Goal: Navigation & Orientation: Find specific page/section

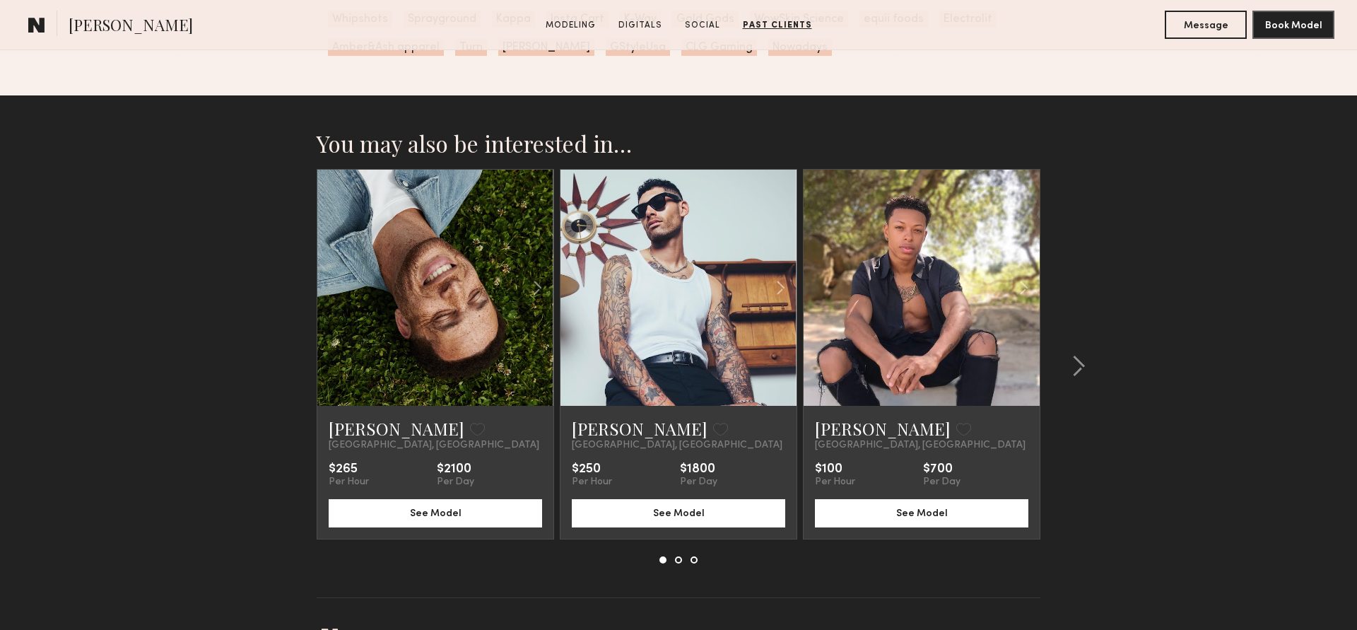
scroll to position [2771, 0]
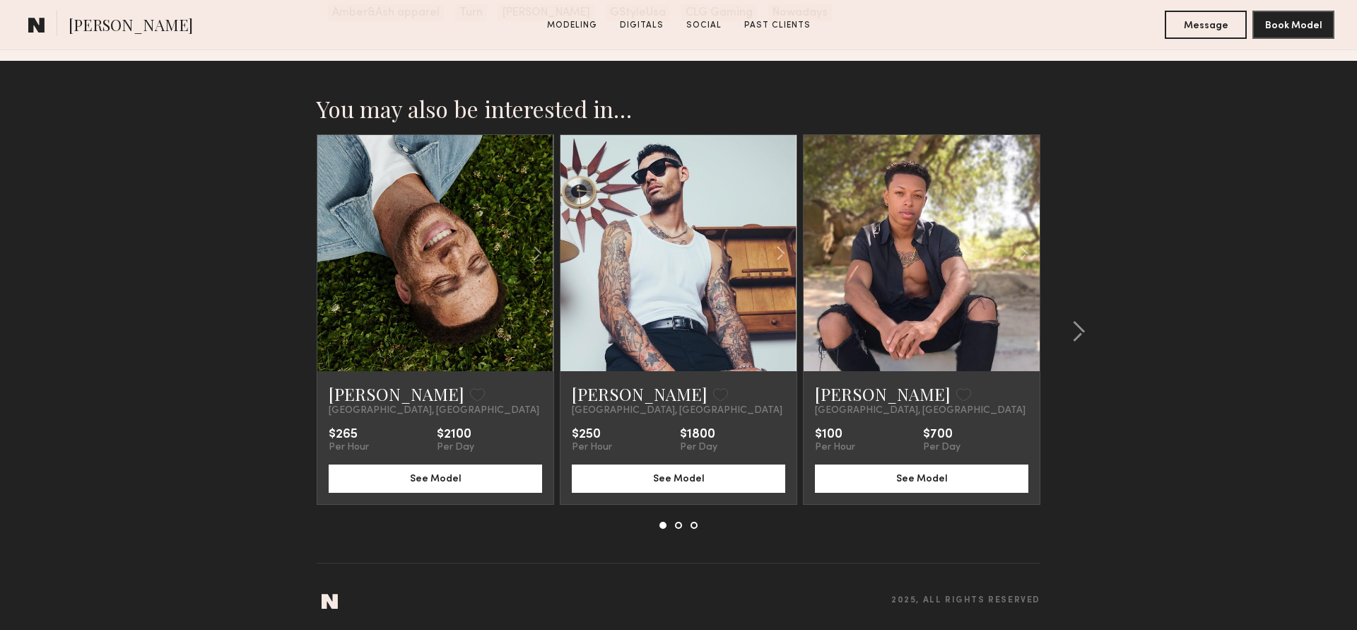
click at [440, 190] on link at bounding box center [435, 253] width 81 height 236
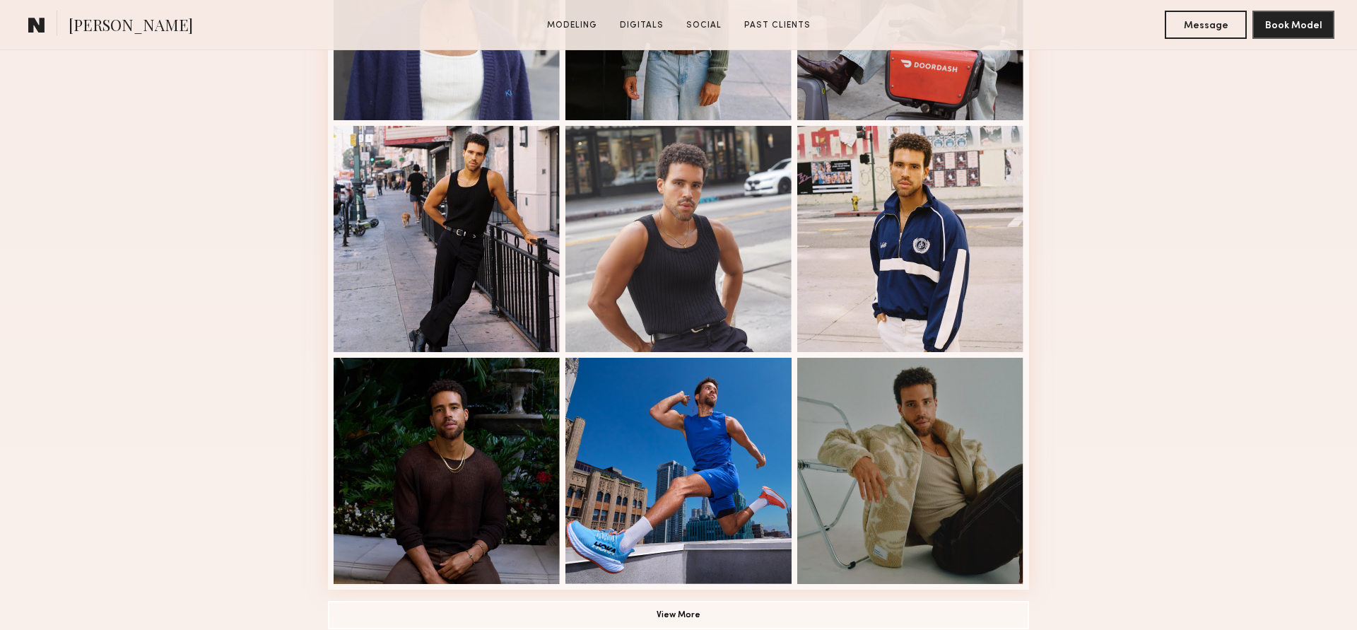
scroll to position [0, 0]
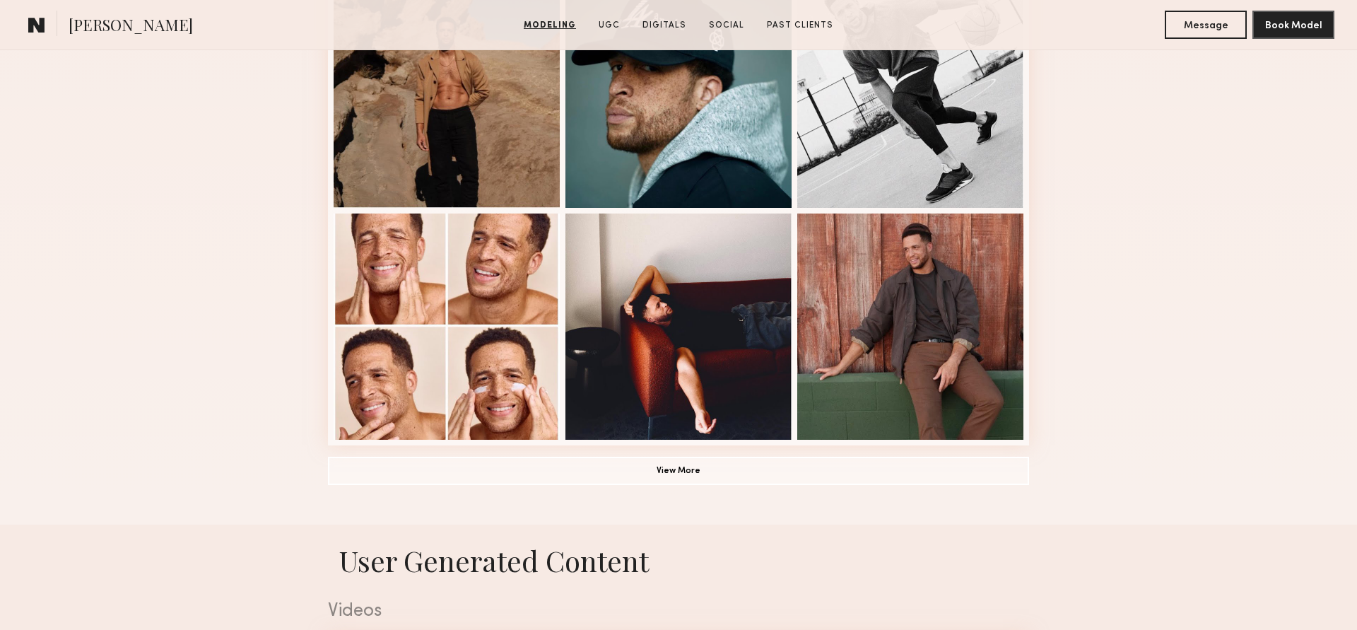
scroll to position [899, 0]
click at [610, 28] on link "UGC" at bounding box center [609, 25] width 33 height 13
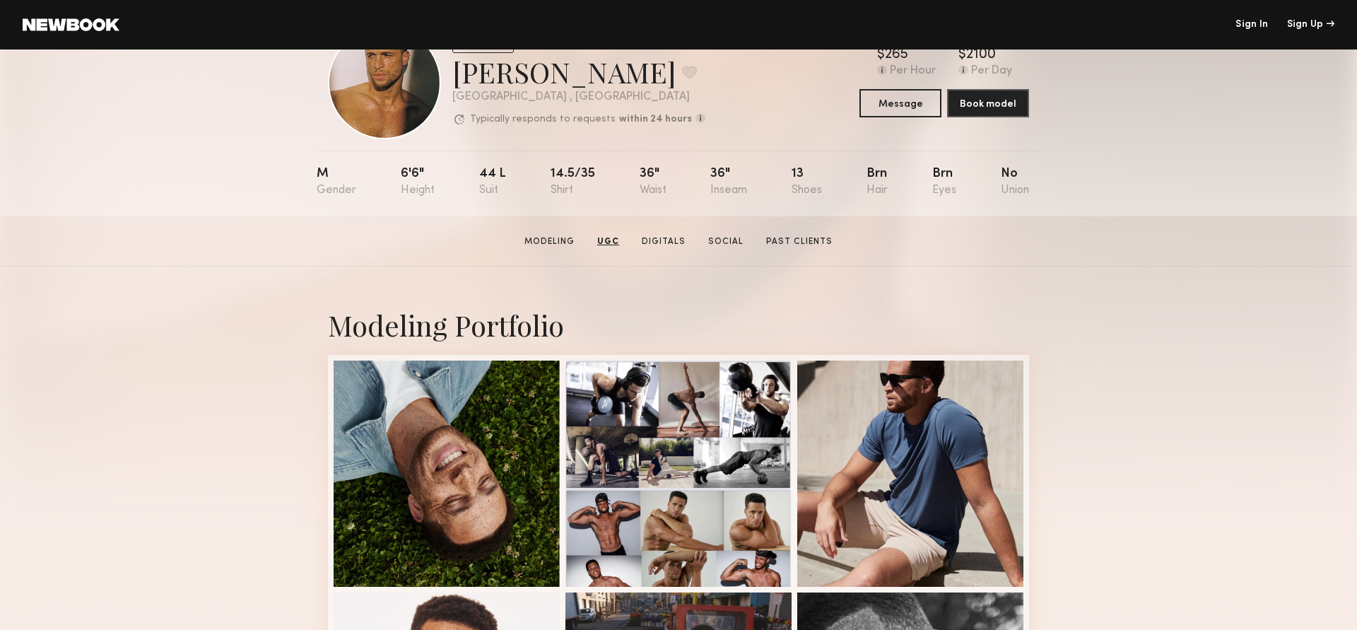
scroll to position [0, 0]
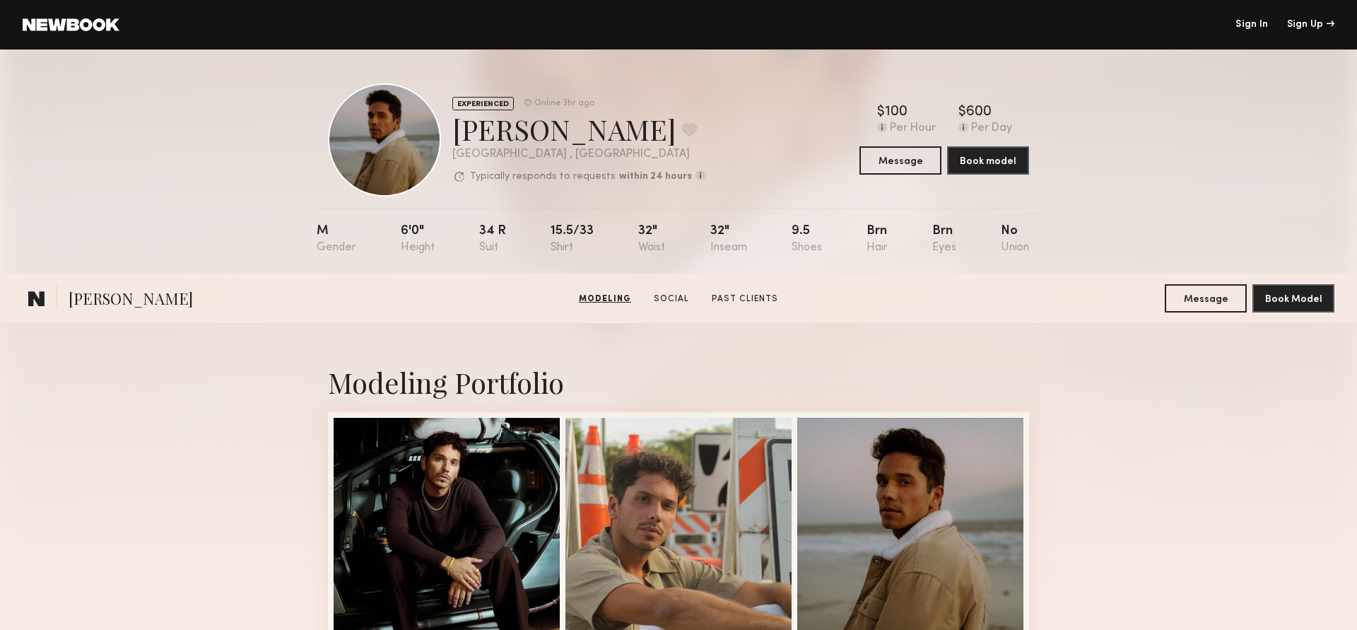
scroll to position [281, 0]
